Goal: Task Accomplishment & Management: Use online tool/utility

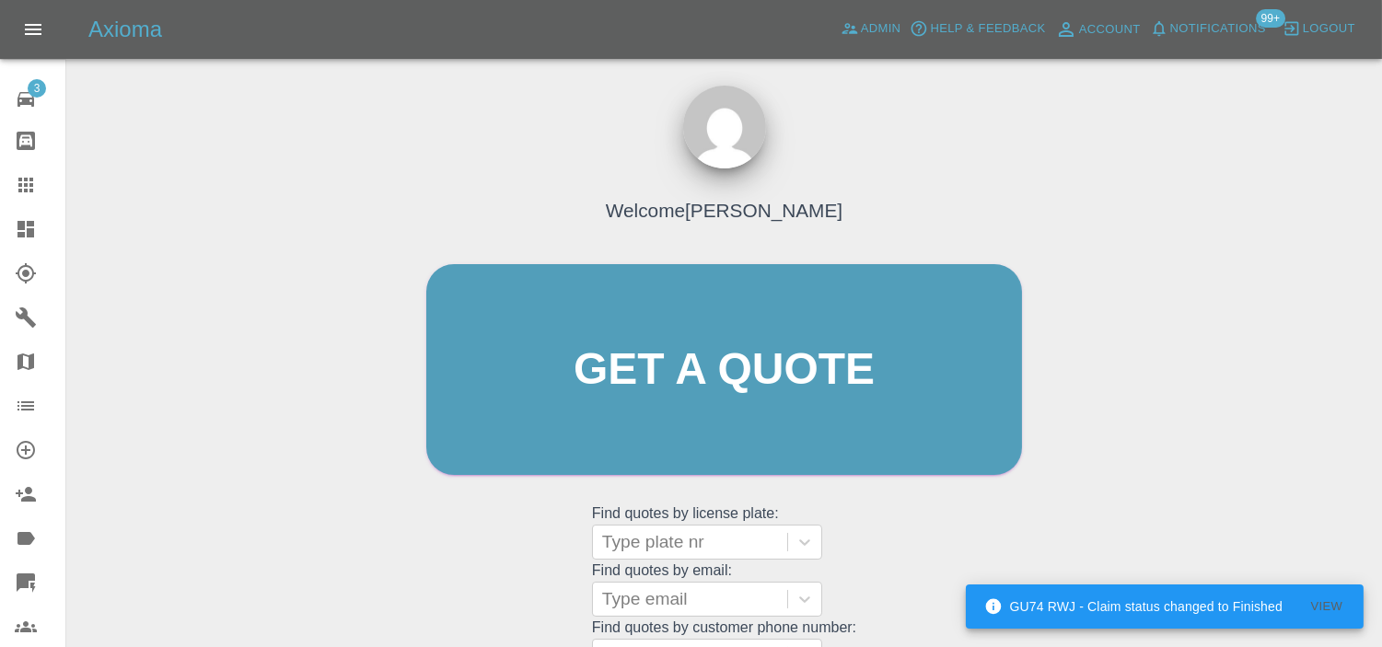
click at [31, 233] on icon at bounding box center [25, 229] width 17 height 17
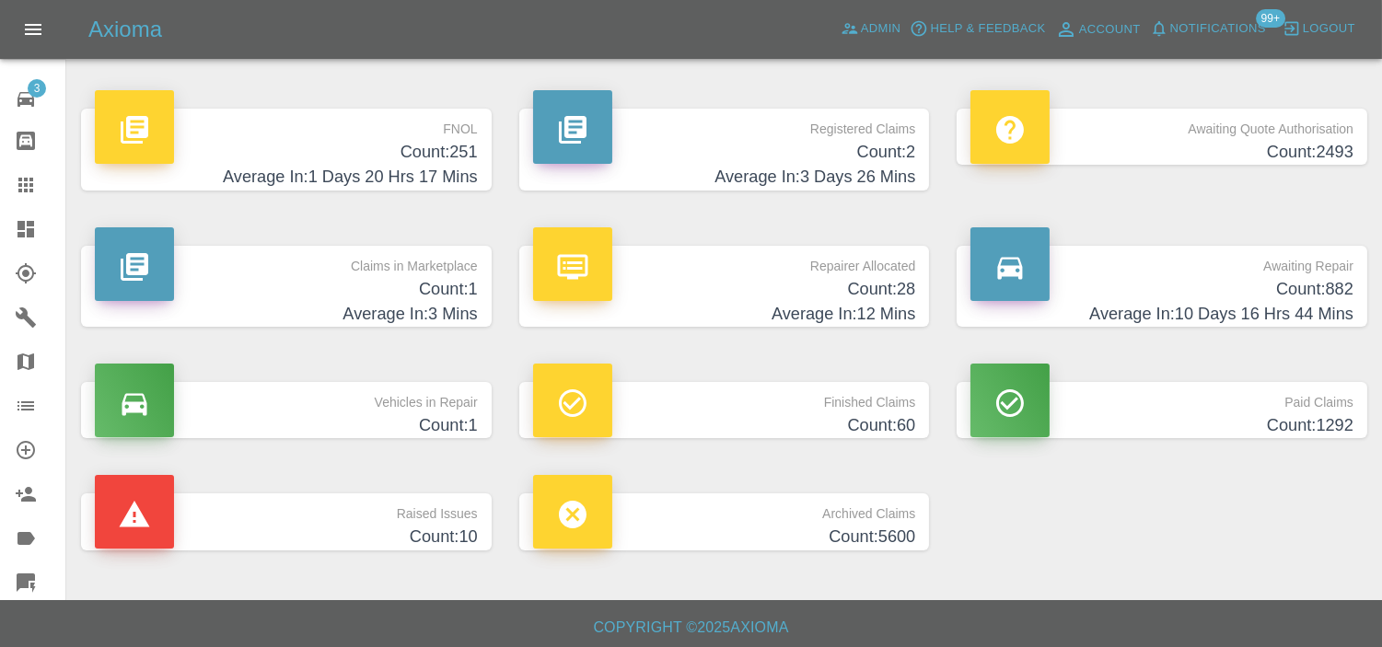
drag, startPoint x: 391, startPoint y: 136, endPoint x: 385, endPoint y: 162, distance: 26.6
click at [391, 138] on p "FNOL" at bounding box center [286, 124] width 383 height 31
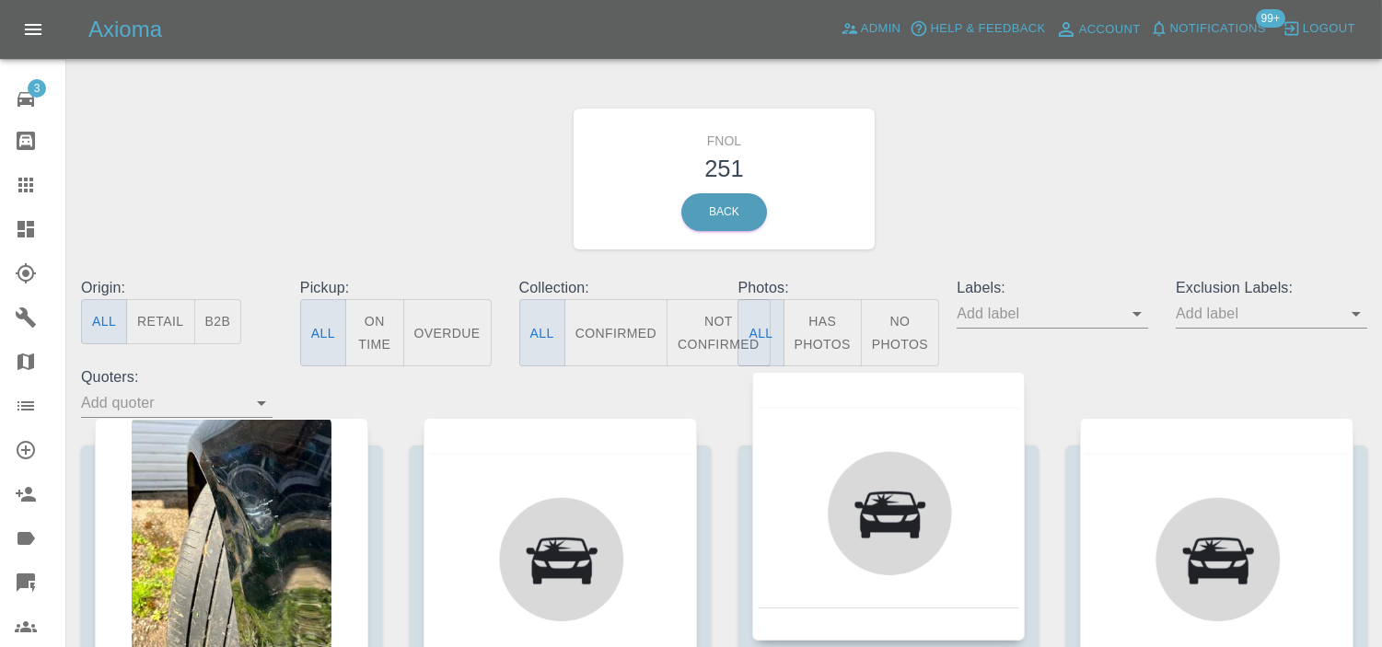
scroll to position [204, 0]
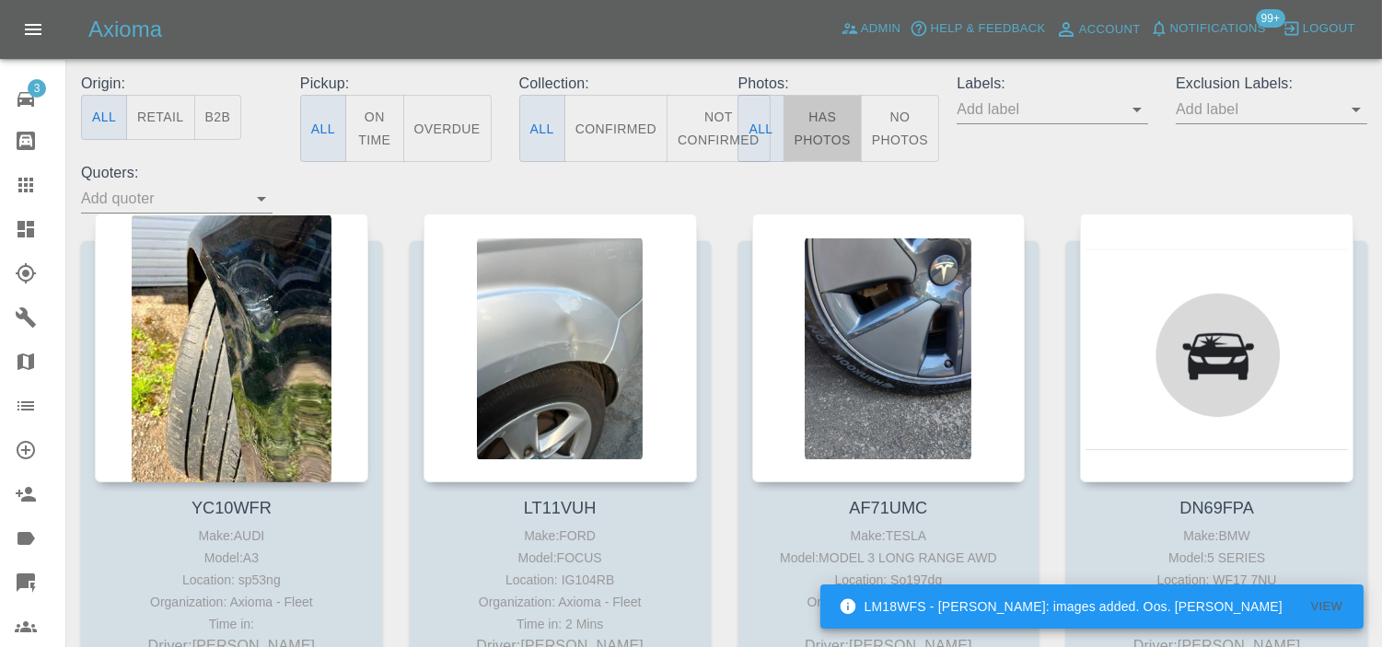
drag, startPoint x: 810, startPoint y: 140, endPoint x: 618, endPoint y: 164, distance: 193.9
click at [811, 140] on button "Has Photos" at bounding box center [822, 128] width 78 height 67
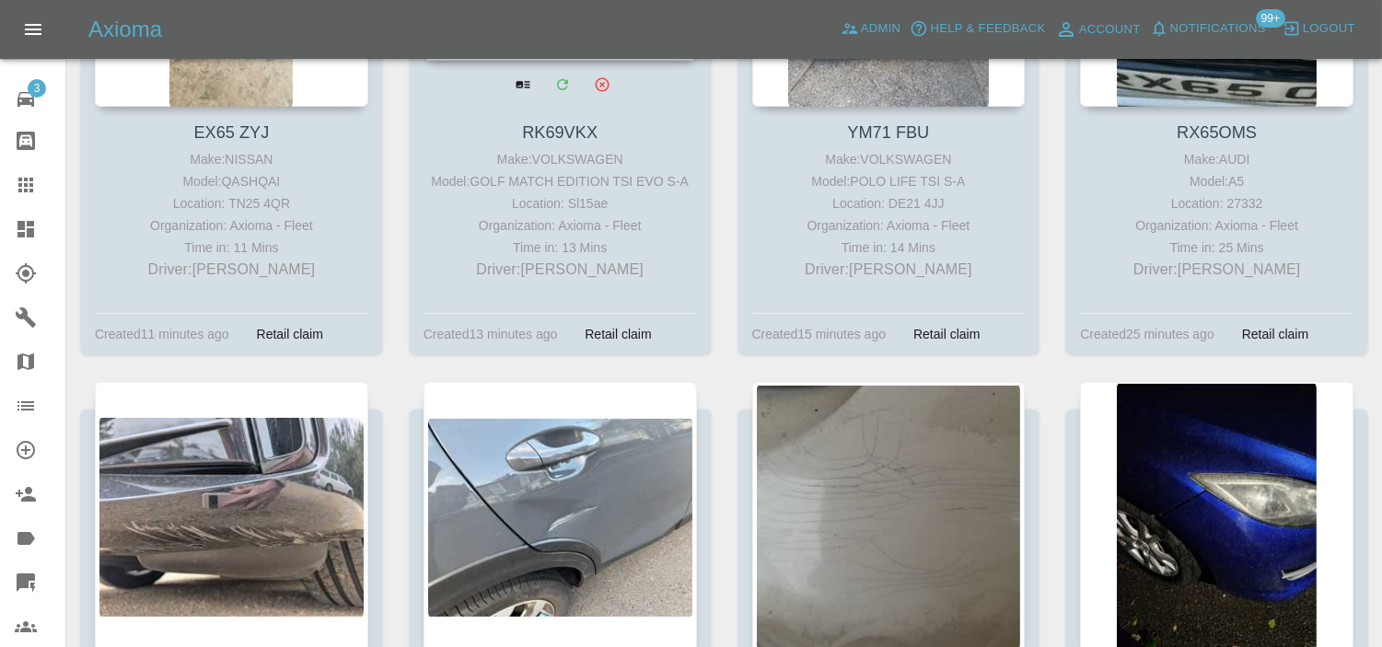
scroll to position [1227, 0]
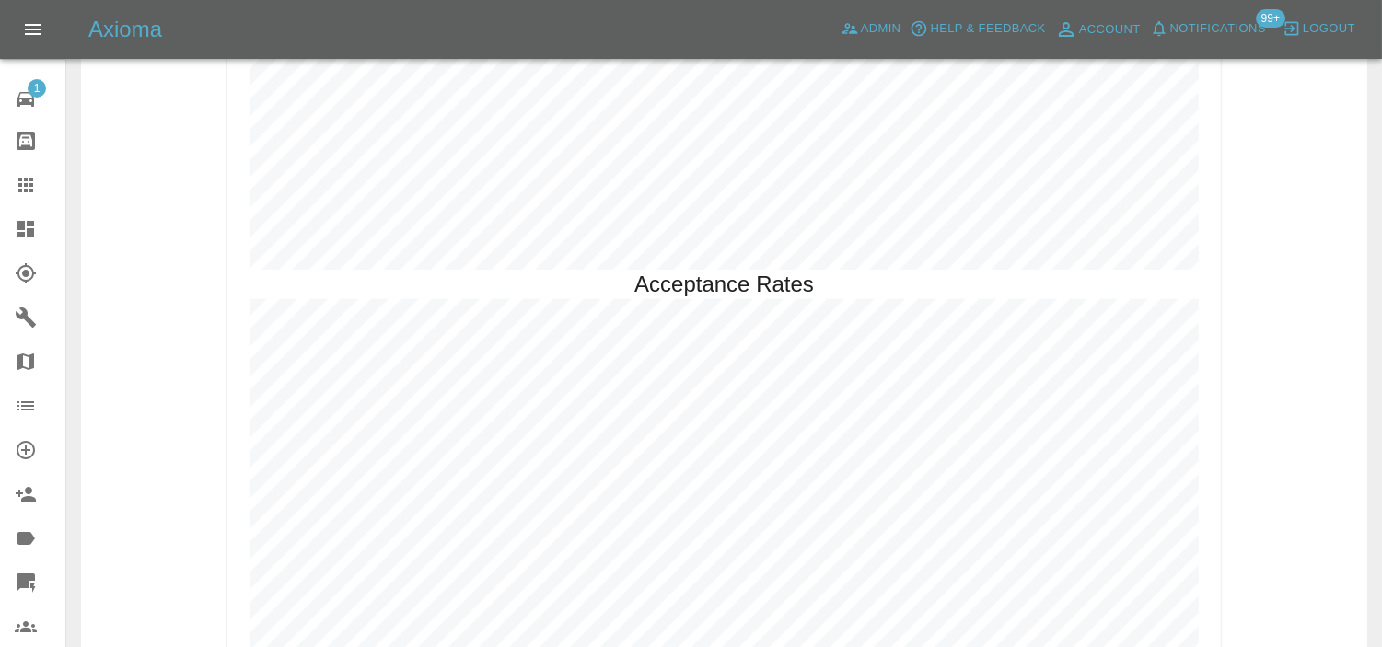
scroll to position [3530, 0]
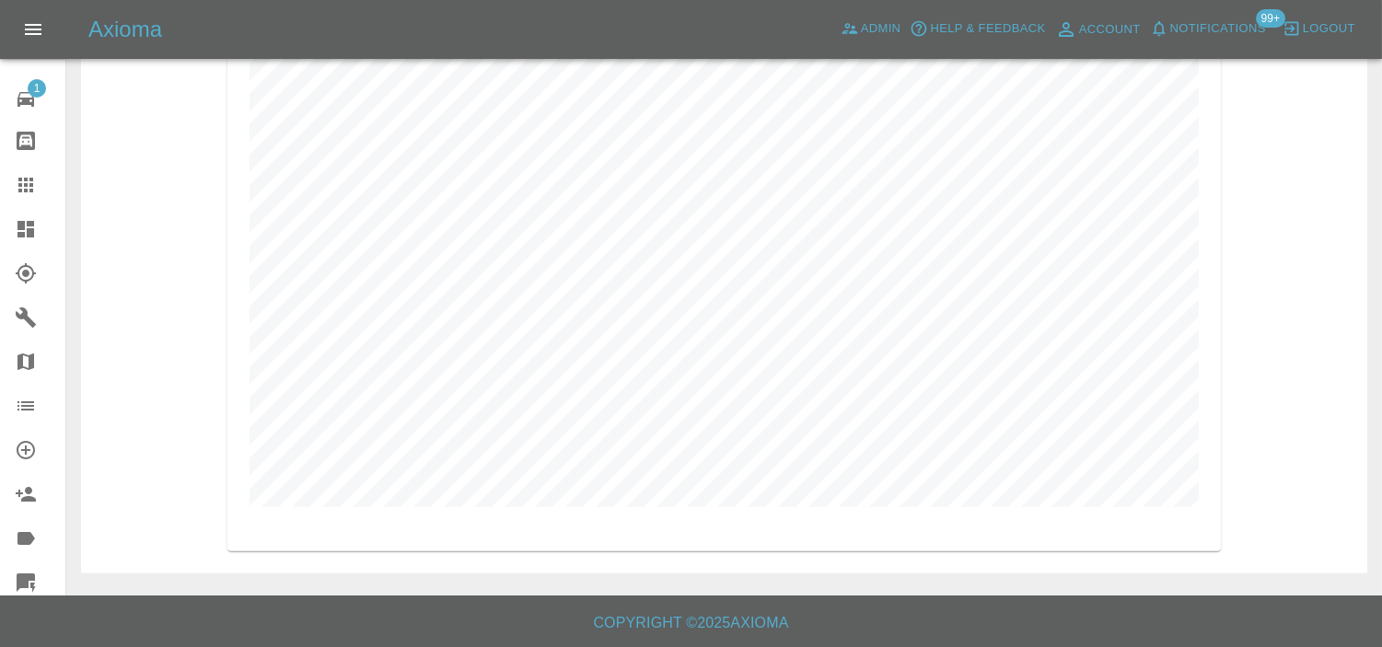
click at [16, 236] on icon at bounding box center [26, 229] width 22 height 22
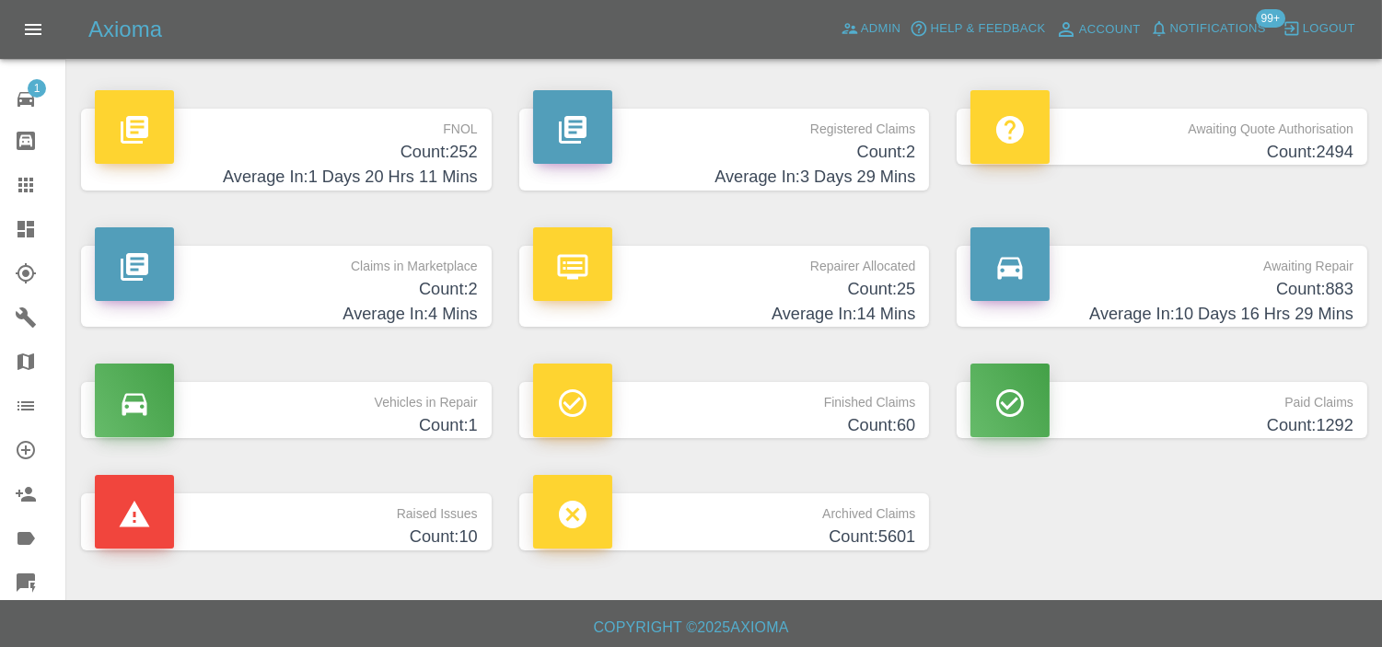
click at [421, 132] on p "FNOL" at bounding box center [286, 124] width 383 height 31
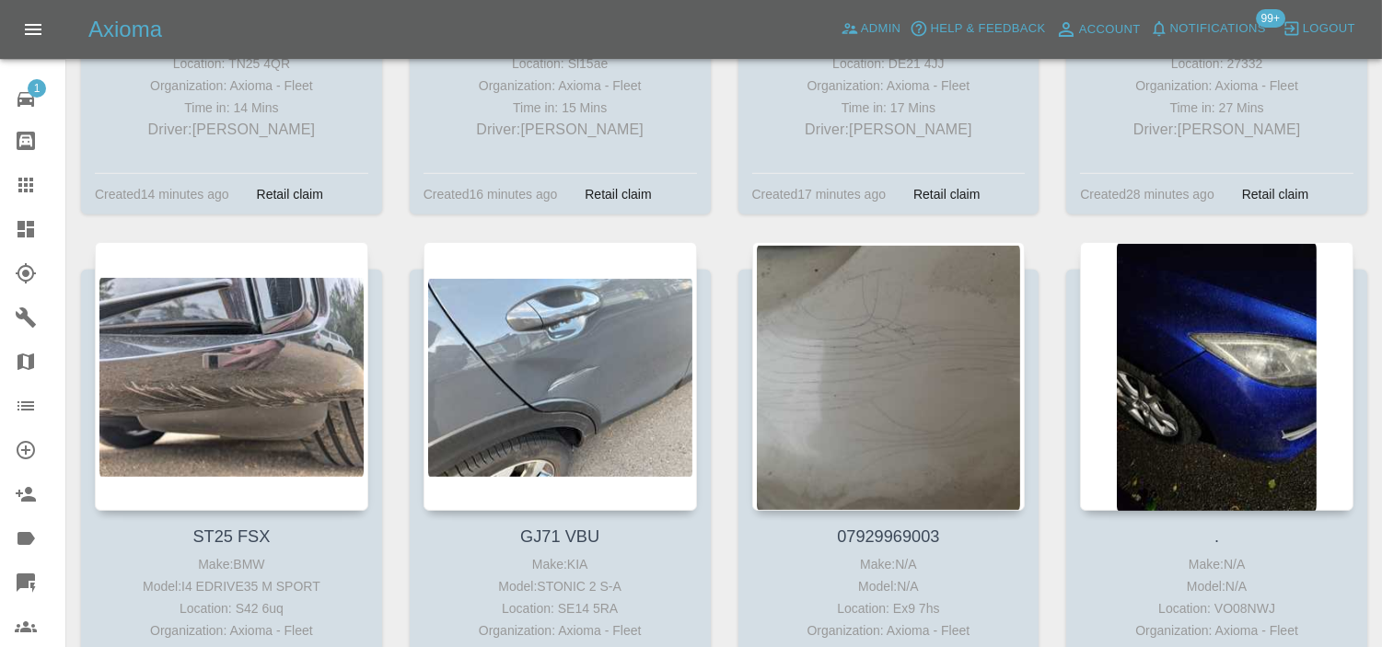
scroll to position [1943, 0]
